Goal: Task Accomplishment & Management: Use online tool/utility

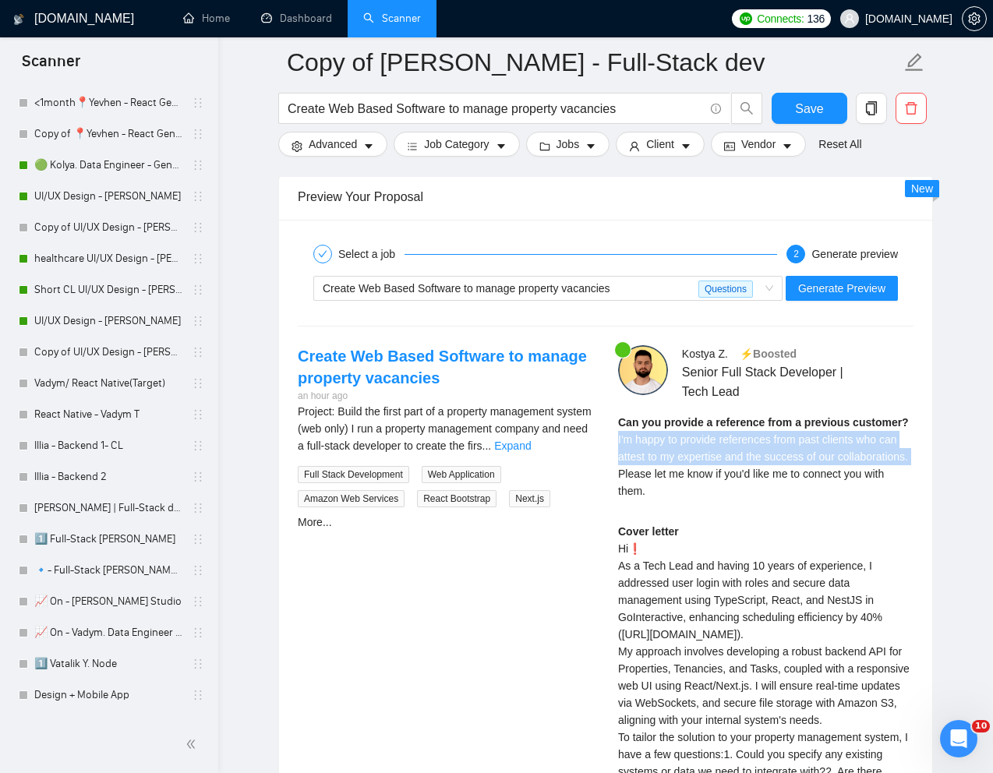
scroll to position [788, 0]
click at [87, 359] on link "Copy of UI/UX Design - [PERSON_NAME]" at bounding box center [108, 353] width 148 height 31
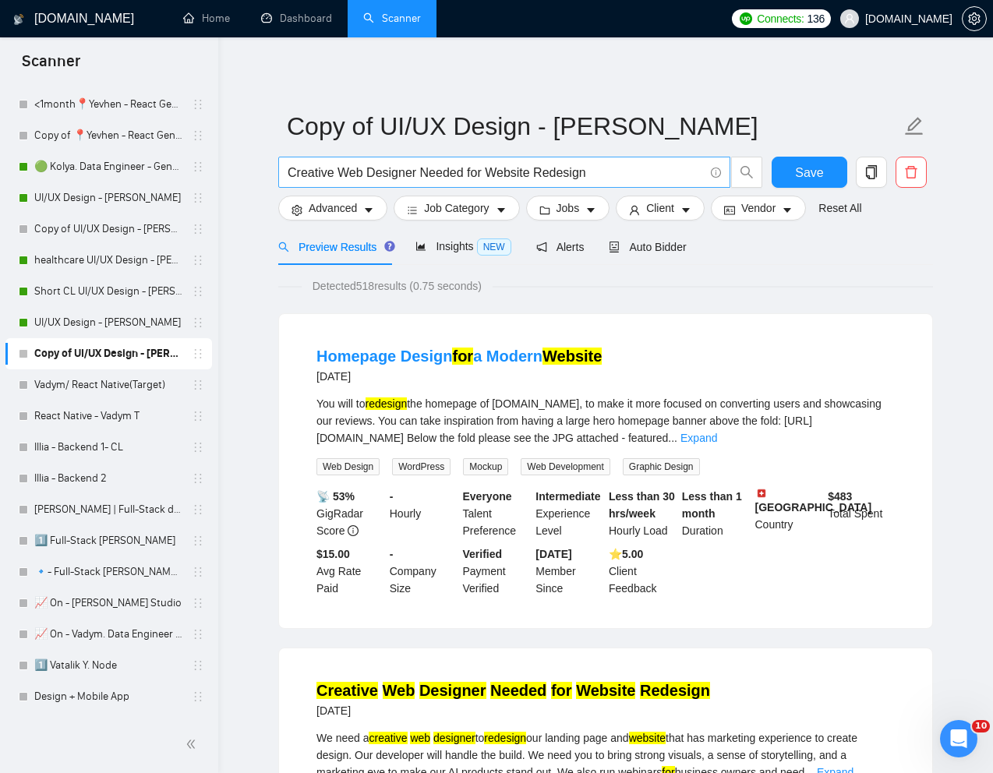
click at [506, 170] on input "Creative Web Designer Needed for Website Redesign" at bounding box center [496, 172] width 416 height 19
paste input "We are seeking an experienced UX designer to enhance our web and mobile applica…"
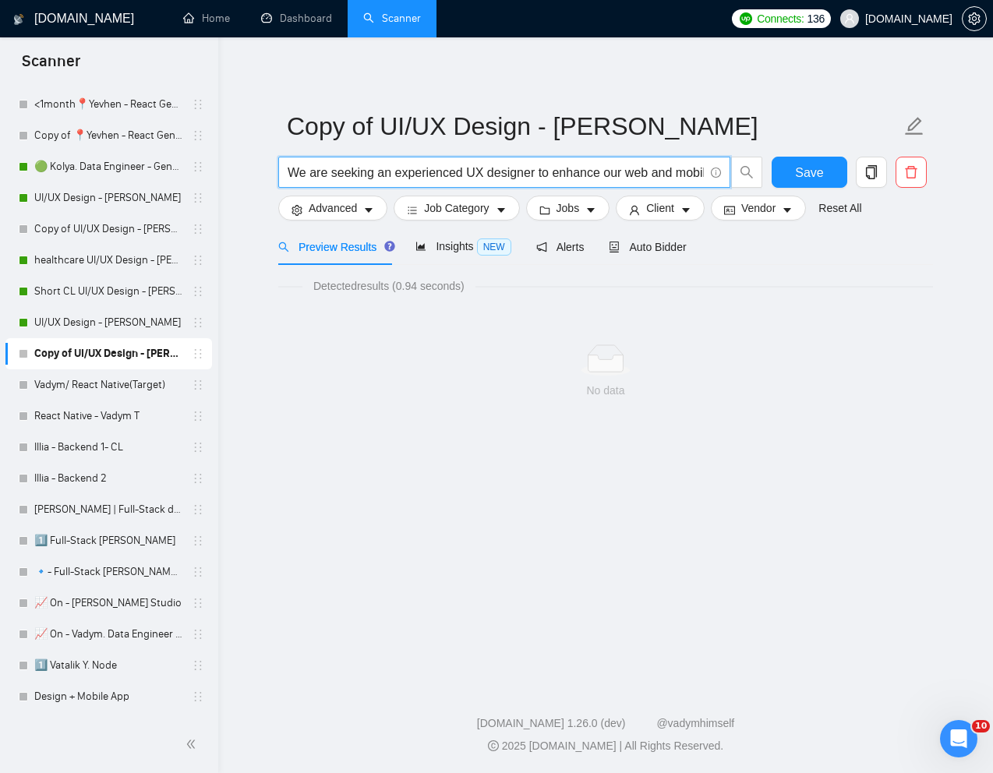
click at [564, 180] on input "We are seeking an experienced UX designer to enhance our web and mobile applica…" at bounding box center [496, 172] width 416 height 19
paste input "UX Designer Needed for Retail Shelf Space Analysis App"
type input "UX Designer Needed for Retail Shelf Space Analysis App"
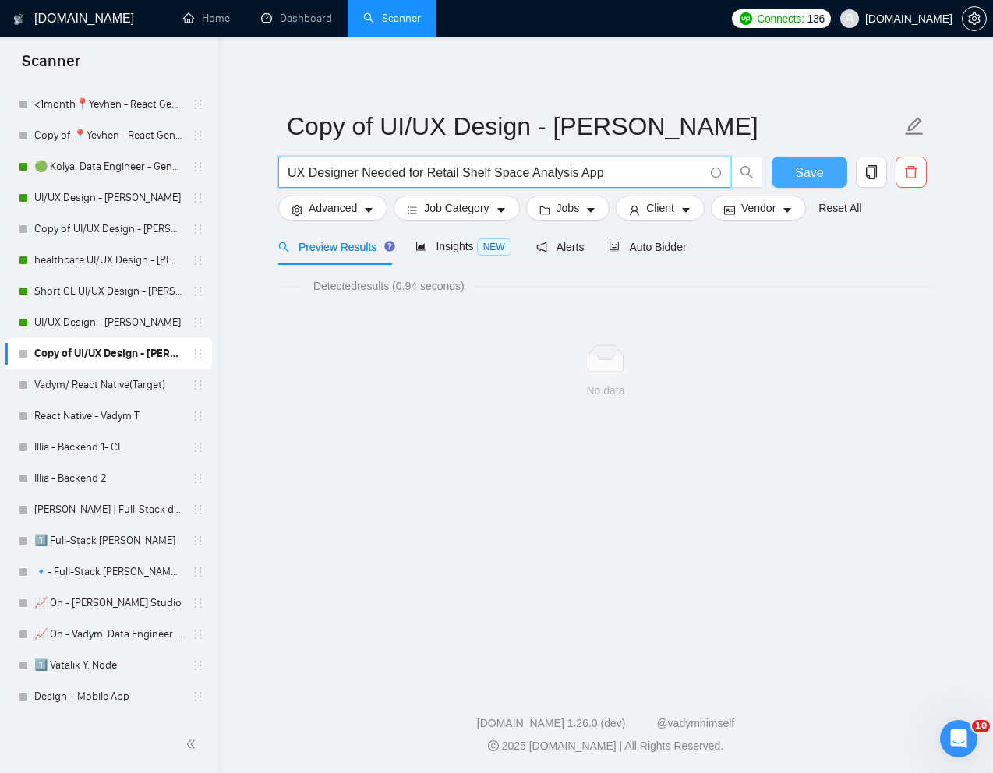
click at [797, 171] on span "Save" at bounding box center [809, 172] width 28 height 19
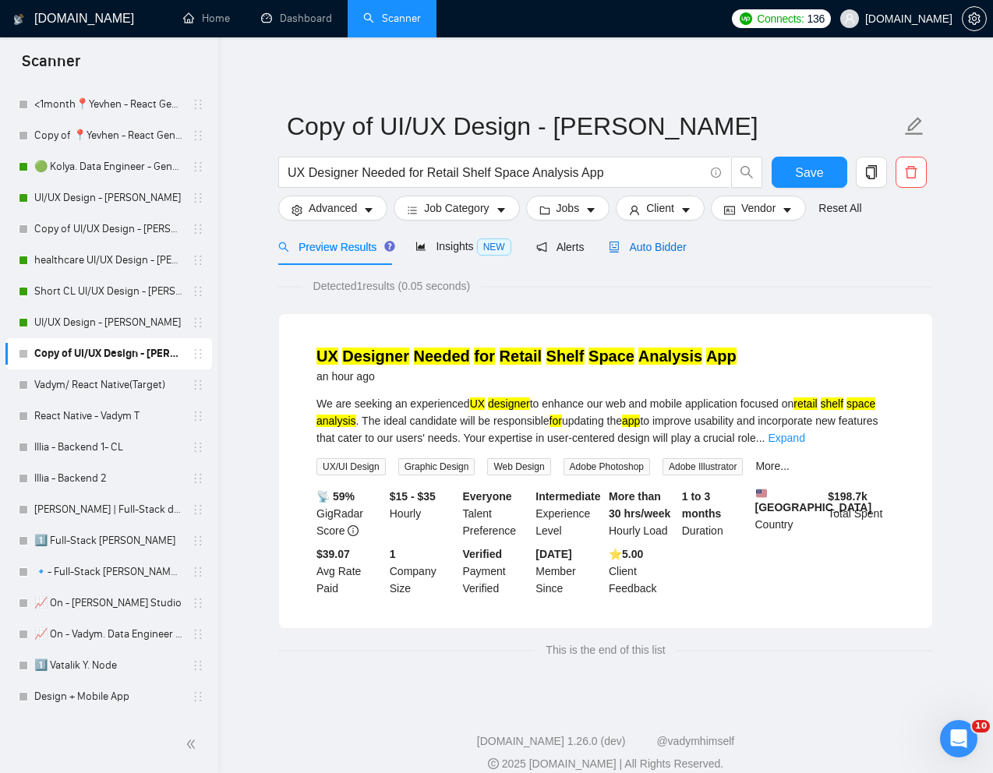
click at [664, 254] on div "Auto Bidder" at bounding box center [647, 246] width 77 height 17
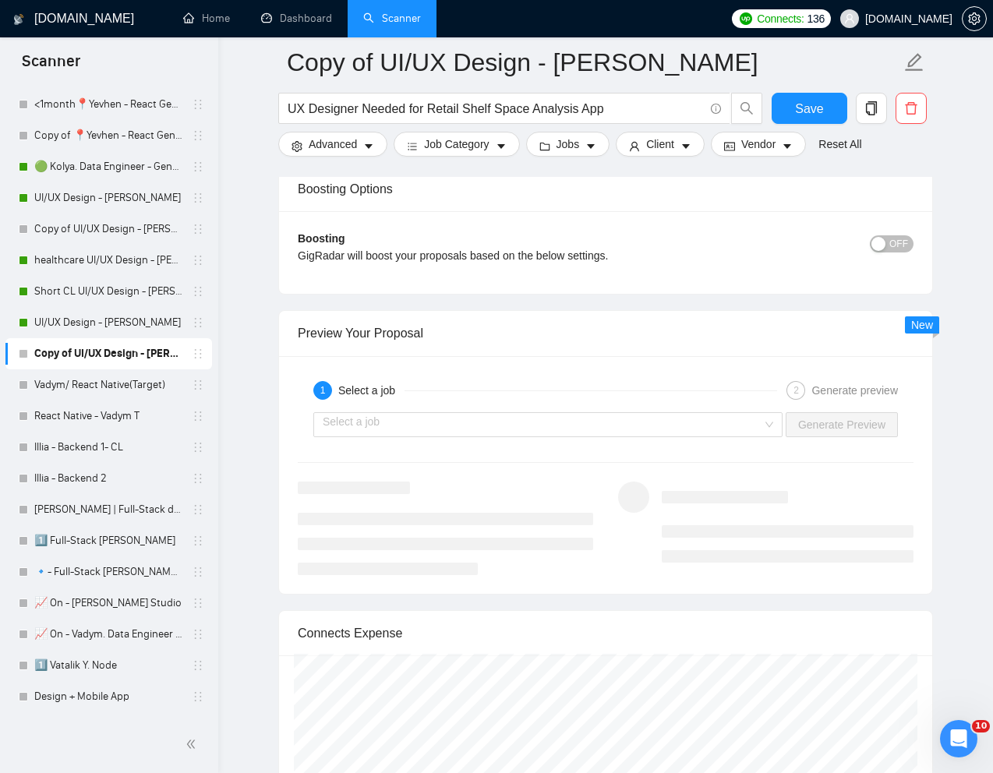
scroll to position [3019, 0]
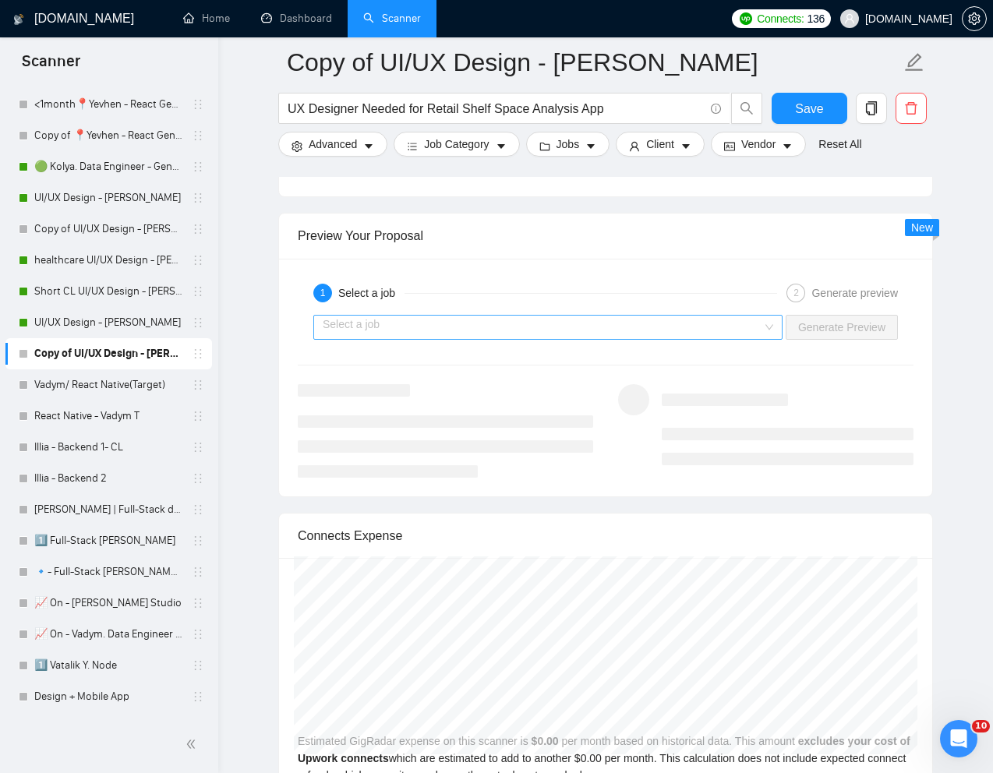
click at [535, 326] on input "search" at bounding box center [542, 327] width 439 height 23
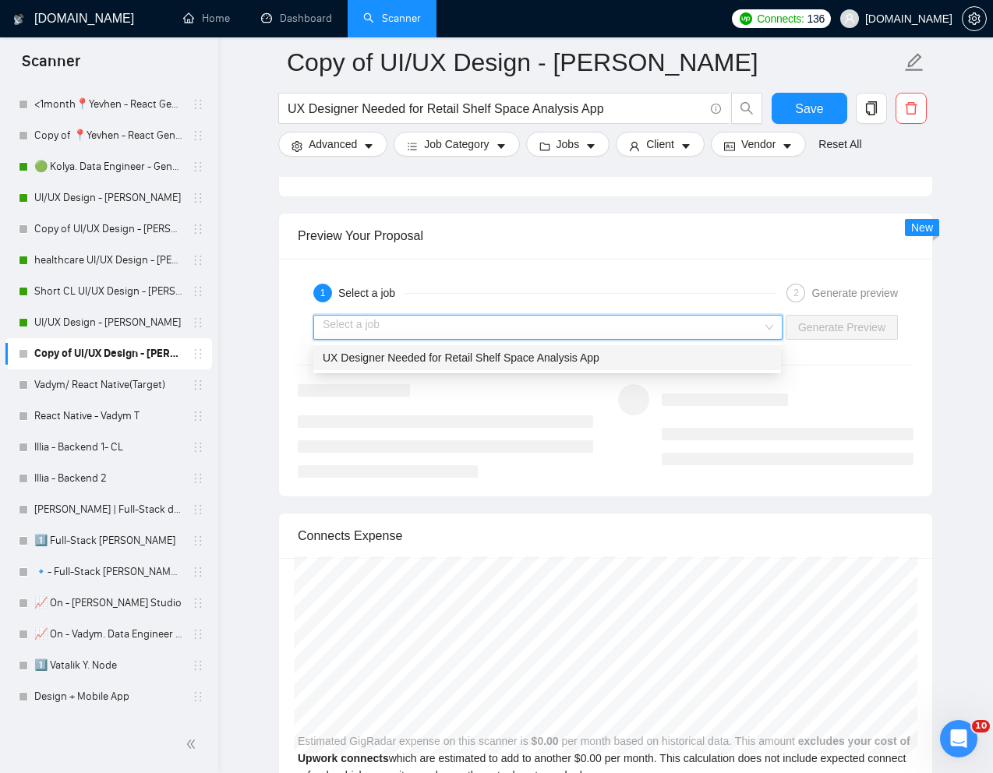
click at [461, 363] on span "UX Designer Needed for Retail Shelf Space Analysis App" at bounding box center [461, 357] width 277 height 12
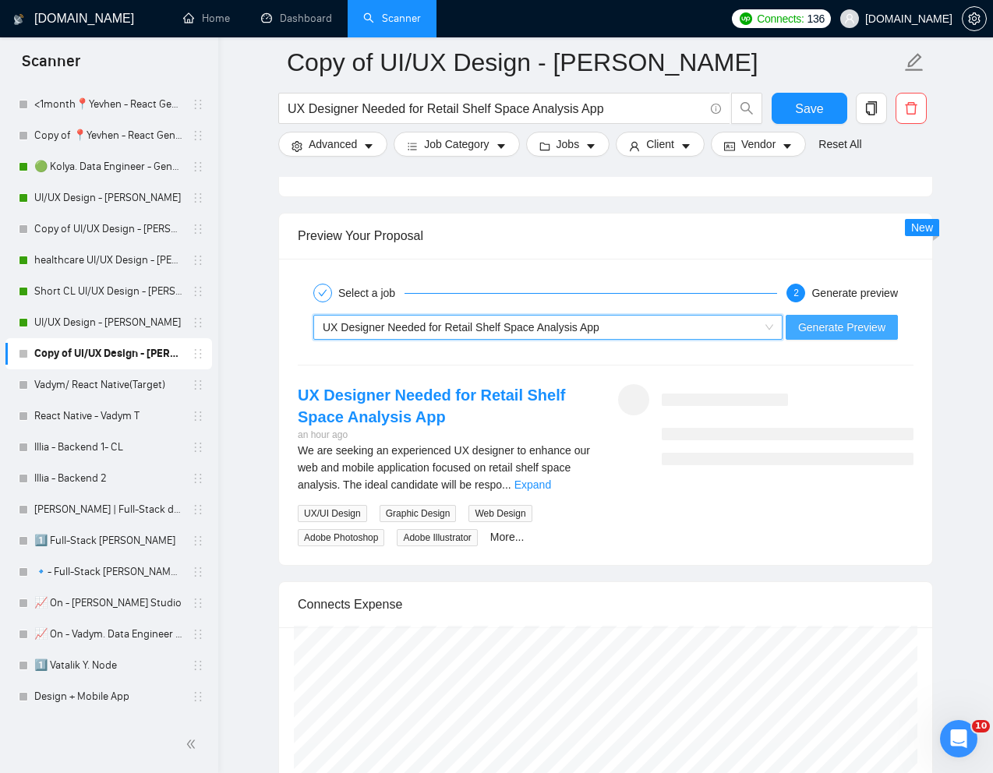
click at [838, 319] on span "Generate Preview" at bounding box center [841, 327] width 87 height 17
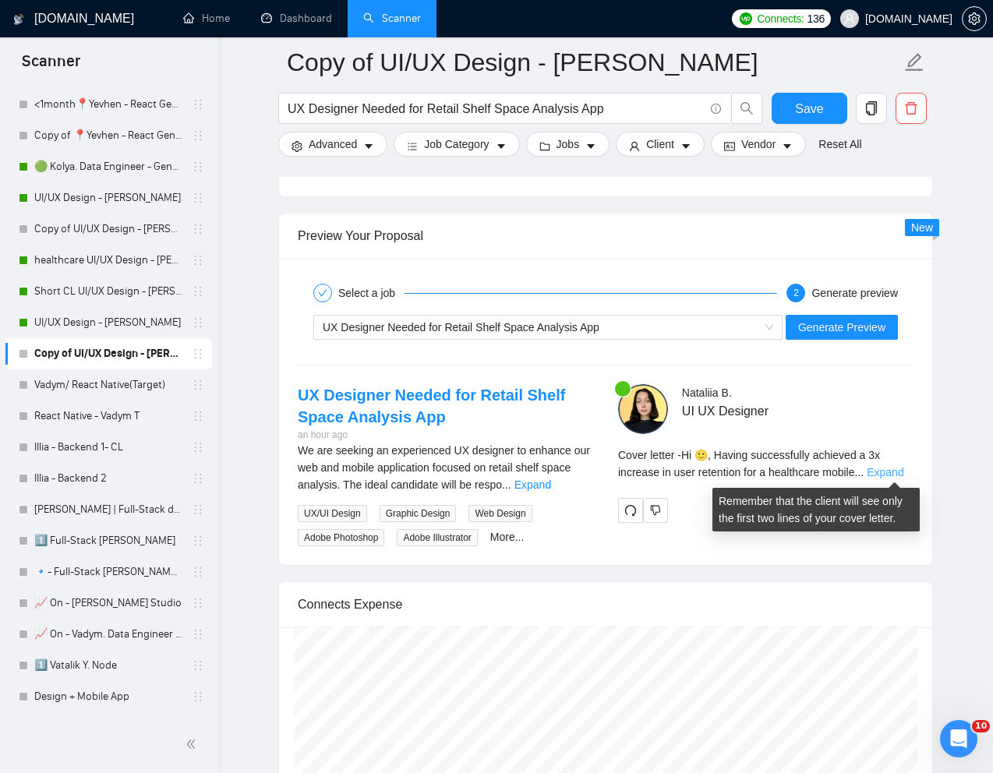
click at [895, 468] on link "Expand" at bounding box center [884, 472] width 37 height 12
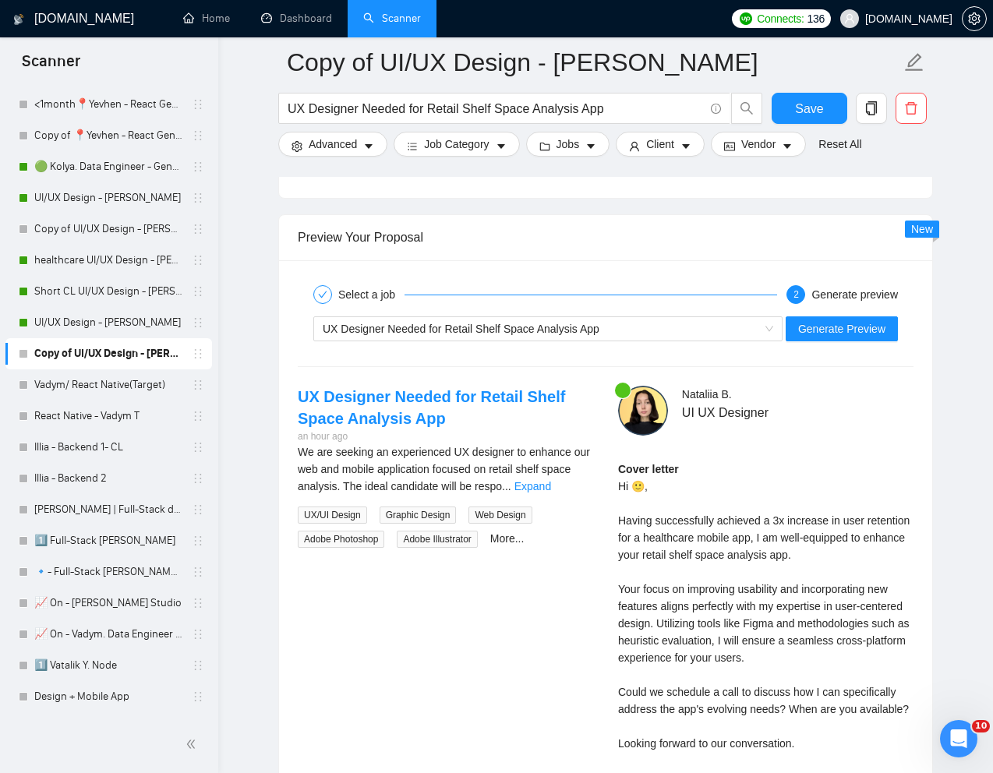
scroll to position [2993, 0]
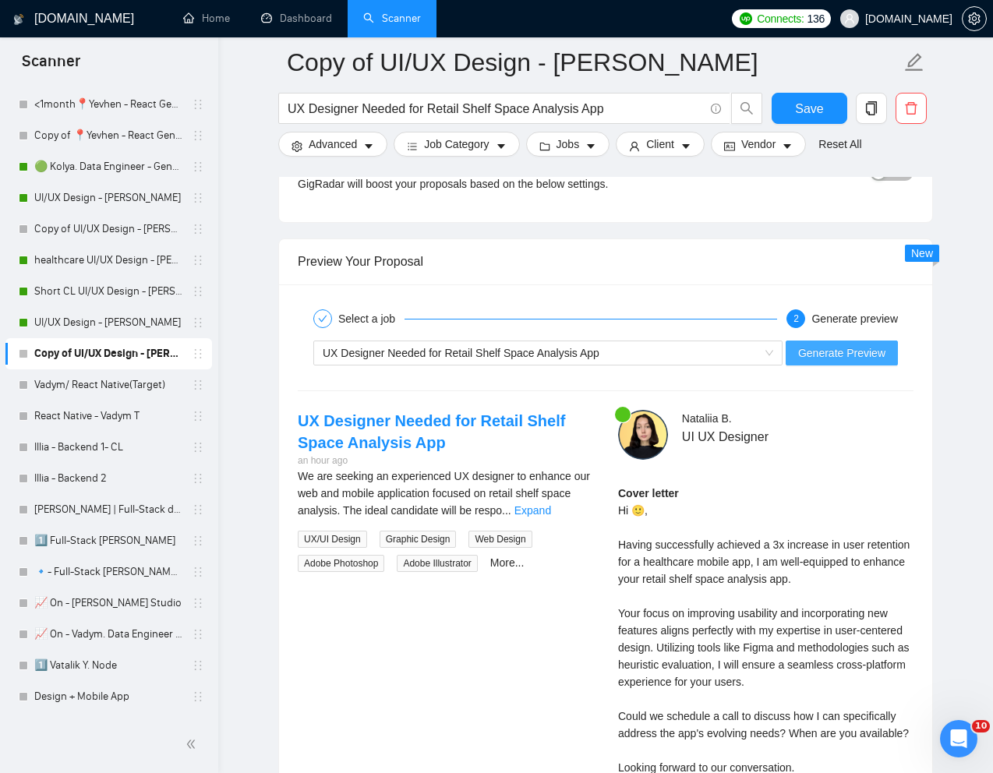
click at [829, 349] on span "Generate Preview" at bounding box center [841, 352] width 87 height 17
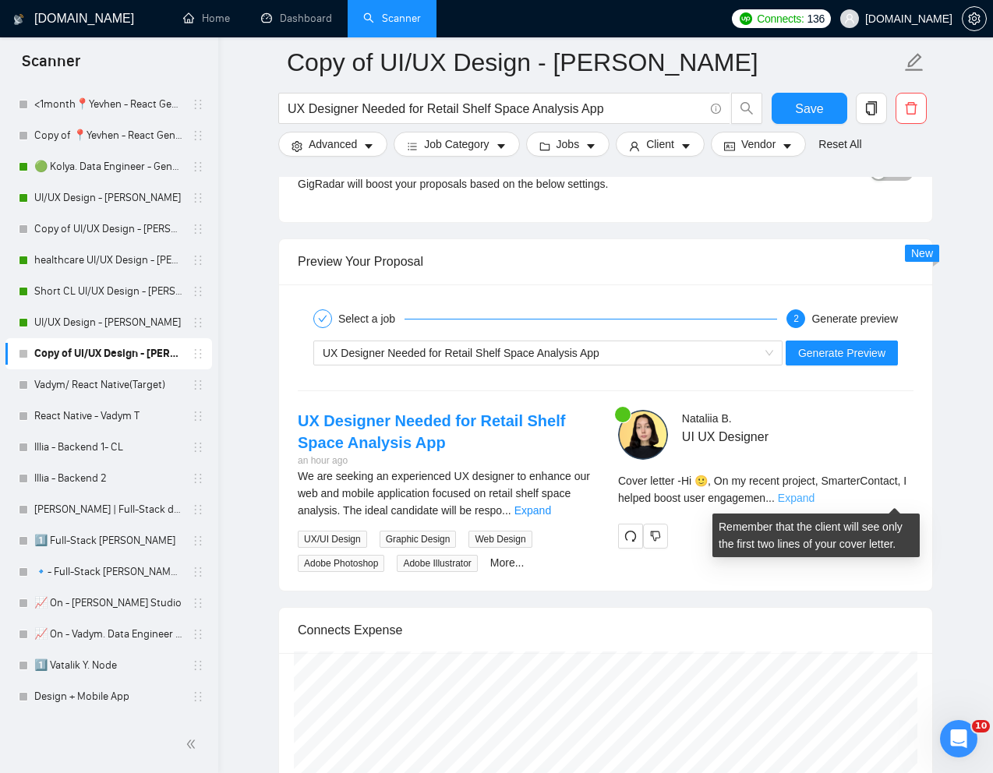
click at [814, 500] on link "Expand" at bounding box center [796, 498] width 37 height 12
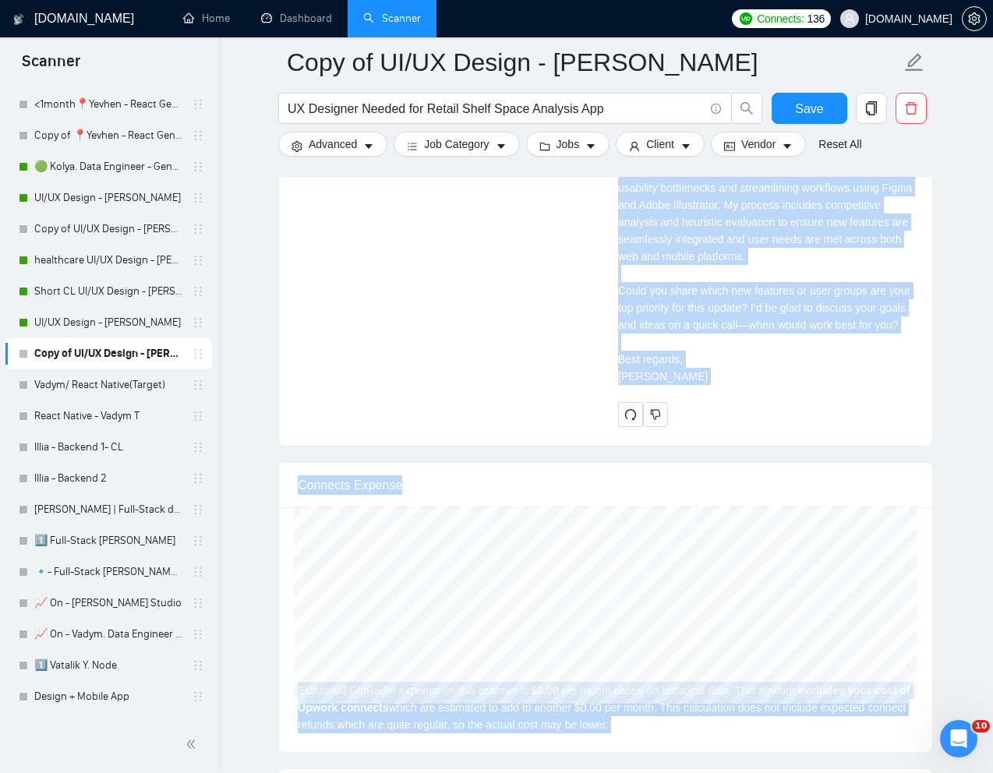
scroll to position [3637, 0]
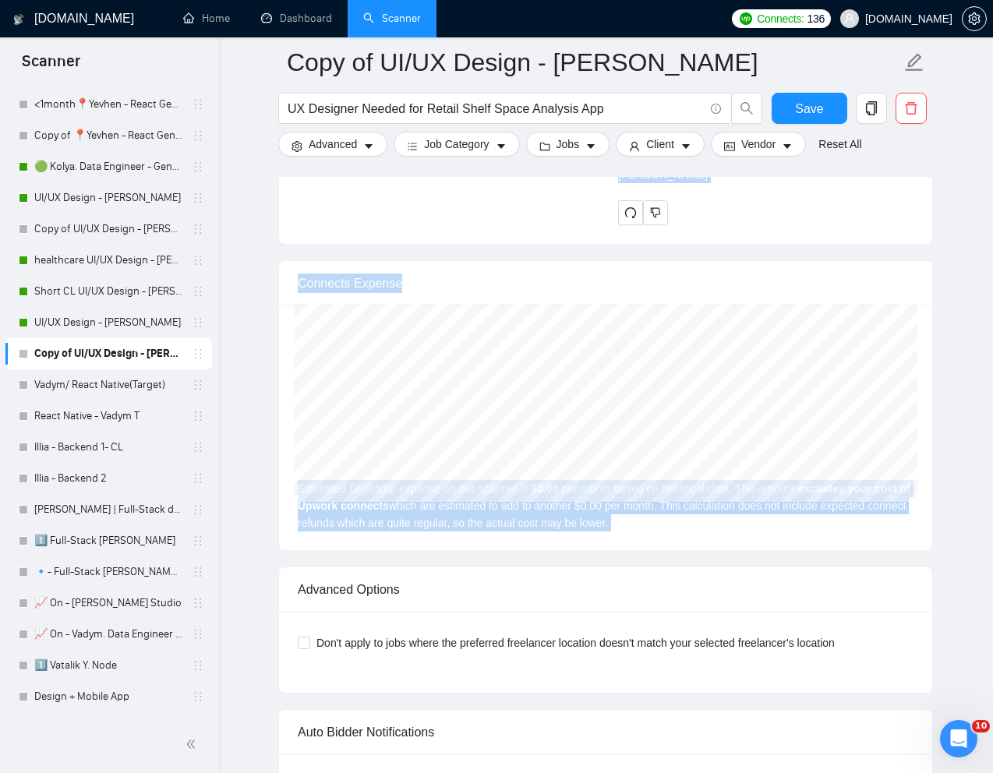
drag, startPoint x: 619, startPoint y: 436, endPoint x: 694, endPoint y: 222, distance: 226.5
click at [694, 183] on div "Cover letter Hi 🙂, On my recent project, SmarterContact, I helped boost user en…" at bounding box center [765, 11] width 295 height 343
copy div "n my recent project, SmarterContact, I helped boost user engagement by 30% thro…"
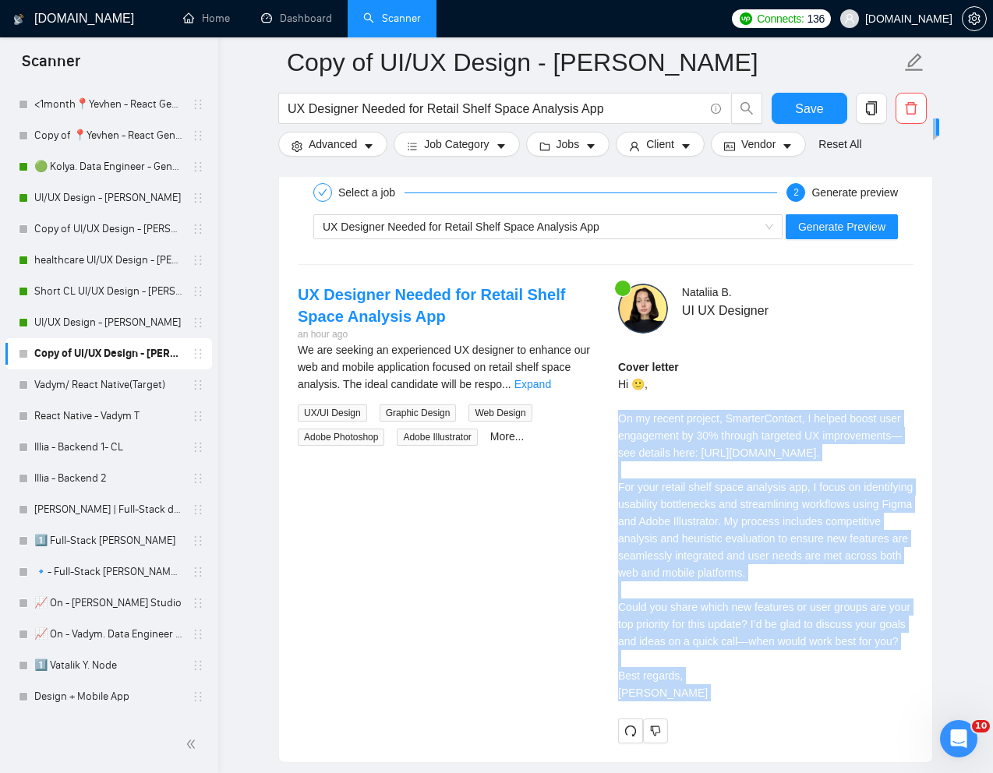
scroll to position [3104, 0]
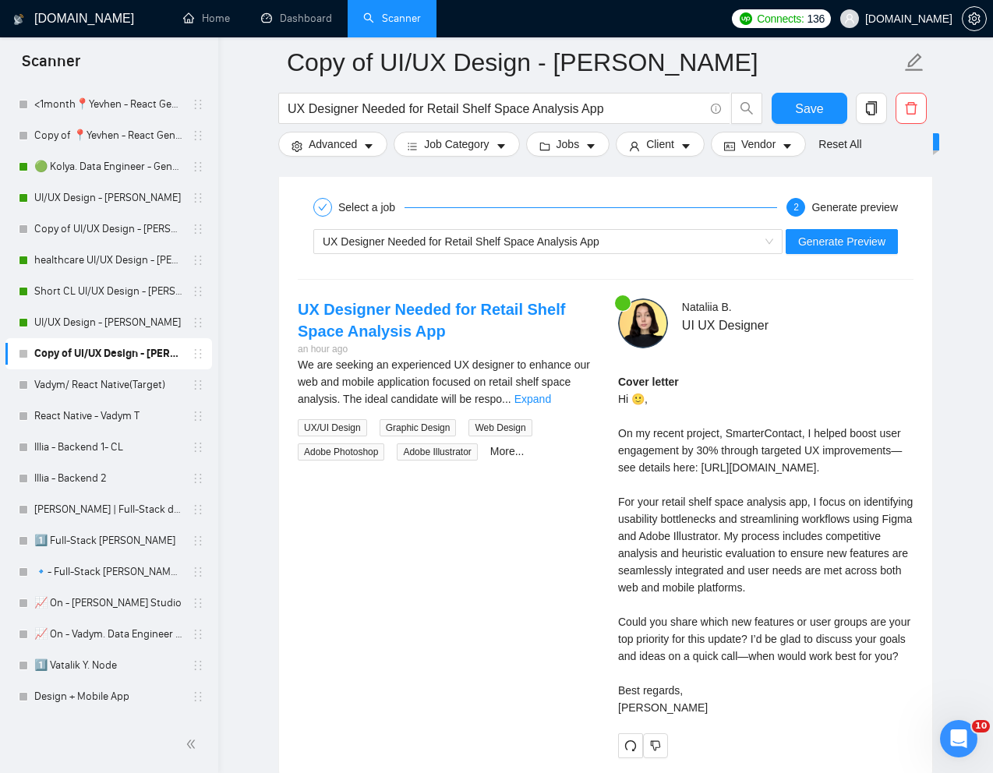
click at [638, 399] on div "Cover letter Hi 🙂, On my recent project, SmarterContact, I helped boost user en…" at bounding box center [765, 544] width 295 height 343
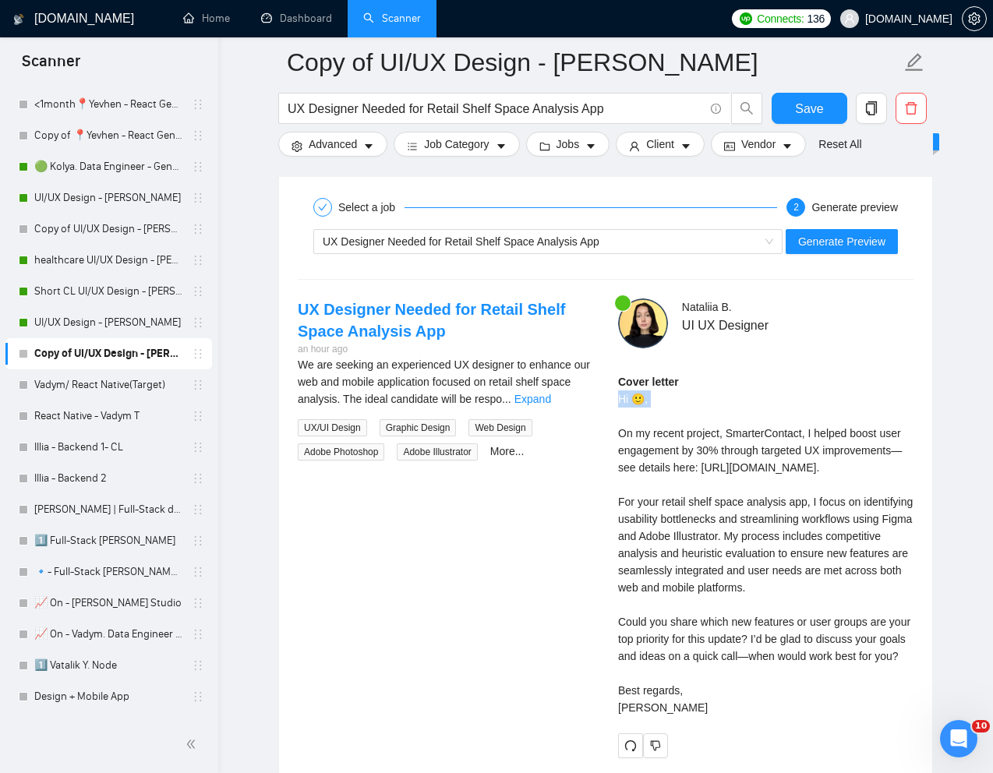
click at [638, 399] on div "Cover letter Hi 🙂, On my recent project, SmarterContact, I helped boost user en…" at bounding box center [765, 544] width 295 height 343
drag, startPoint x: 643, startPoint y: 399, endPoint x: 635, endPoint y: 400, distance: 7.8
click at [635, 400] on div "Cover letter Hi 🙂, On my recent project, SmarterContact, I helped boost user en…" at bounding box center [765, 544] width 295 height 343
copy div "🙂,"
